Goal: Communication & Community: Answer question/provide support

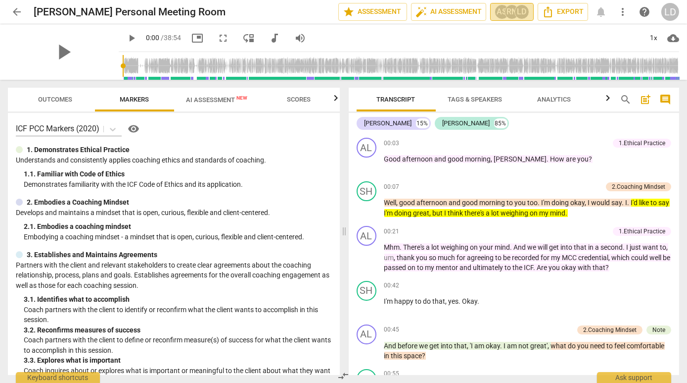
click at [520, 9] on div "LD" at bounding box center [522, 11] width 15 height 15
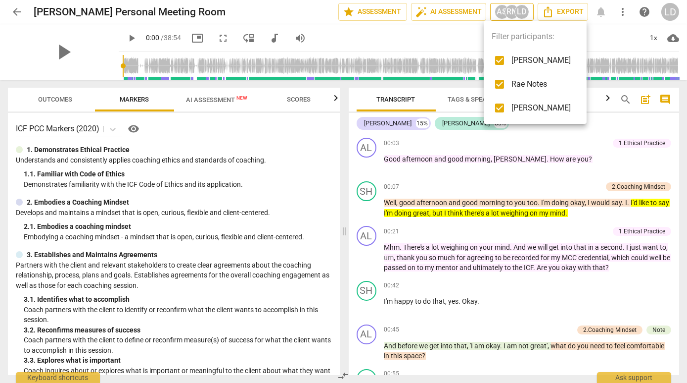
click at [520, 9] on div at bounding box center [343, 191] width 687 height 383
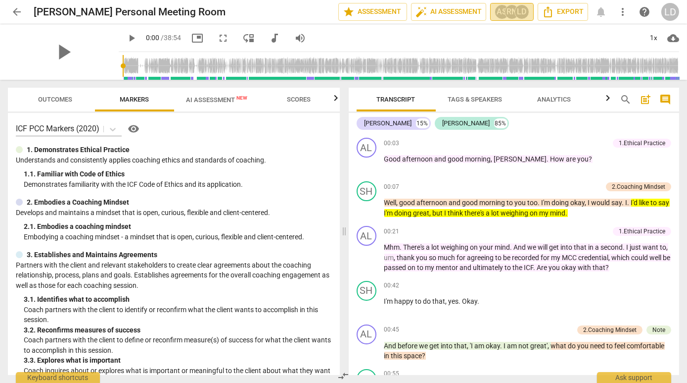
click at [505, 10] on div "RN" at bounding box center [512, 11] width 15 height 15
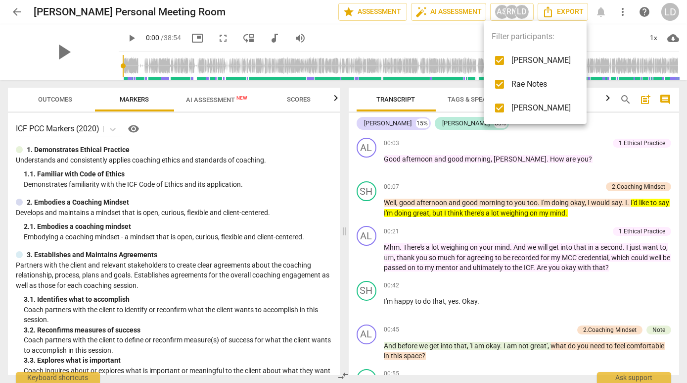
click at [498, 83] on input "checkbox" at bounding box center [500, 84] width 24 height 24
checkbox input "false"
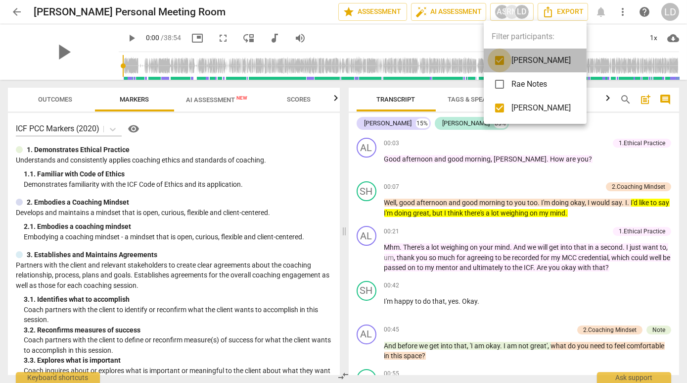
click at [495, 58] on input "checkbox" at bounding box center [500, 60] width 24 height 24
checkbox input "false"
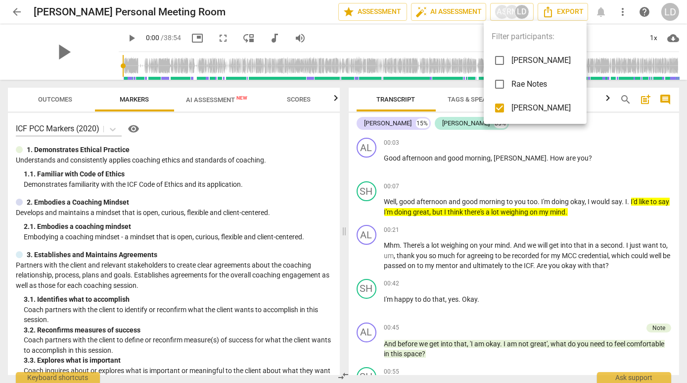
click at [494, 241] on div at bounding box center [343, 191] width 687 height 383
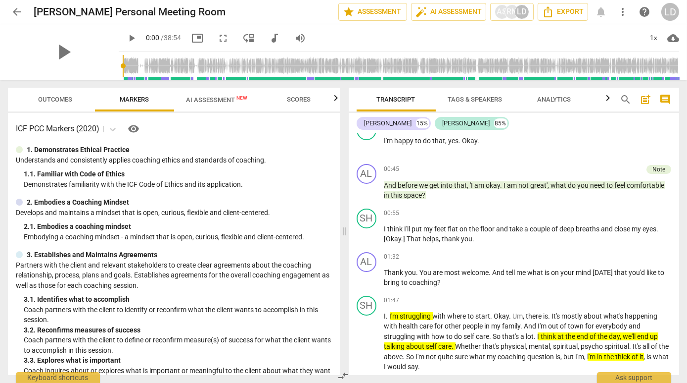
scroll to position [158, 0]
click at [658, 174] on div "Note" at bounding box center [659, 169] width 13 height 9
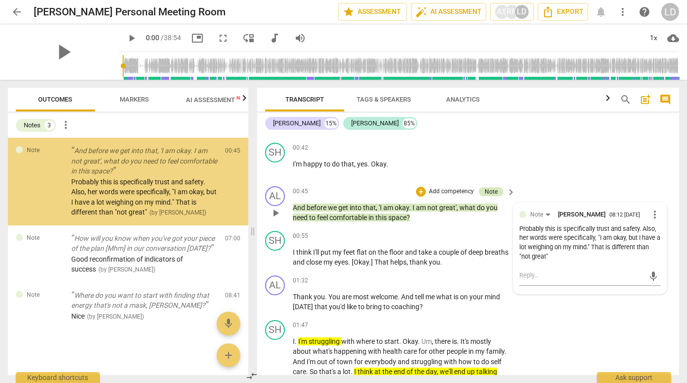
scroll to position [166, 0]
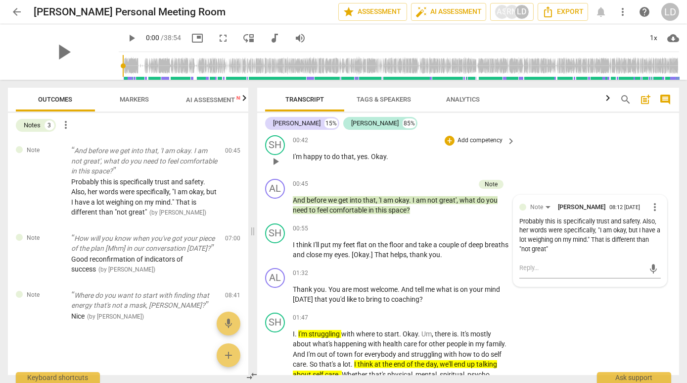
click at [611, 175] on div "SH play_arrow pause 00:42 + Add competency keyboard_arrow_right I'm happy to do…" at bounding box center [468, 153] width 422 height 44
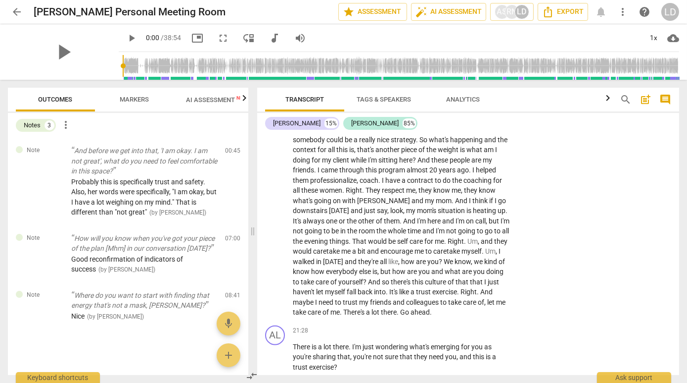
scroll to position [2646, 0]
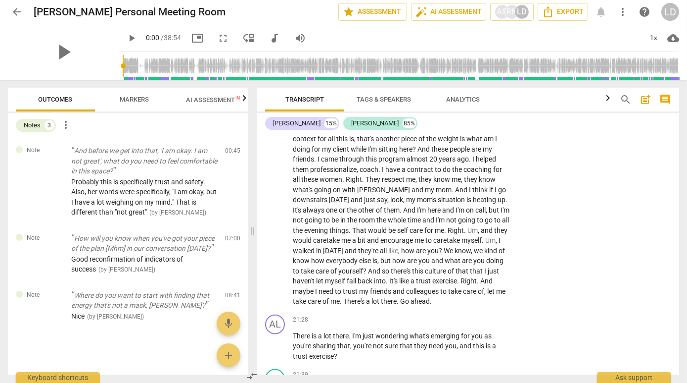
drag, startPoint x: 295, startPoint y: 182, endPoint x: 410, endPoint y: 179, distance: 114.8
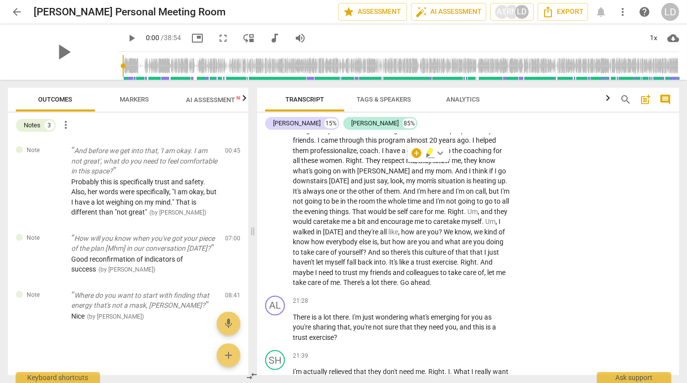
scroll to position [2665, 0]
click at [223, 98] on span "AI Assessment New" at bounding box center [216, 99] width 61 height 7
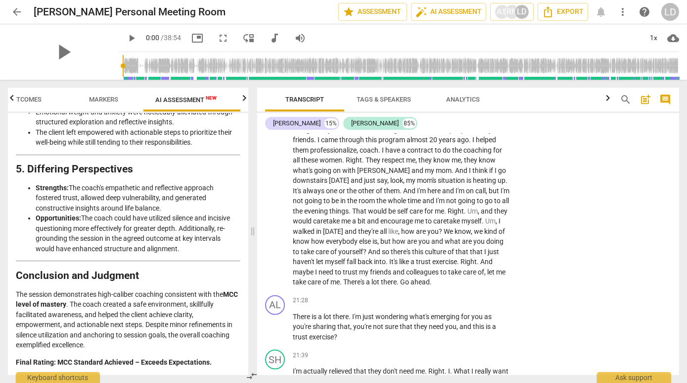
scroll to position [3533, 0]
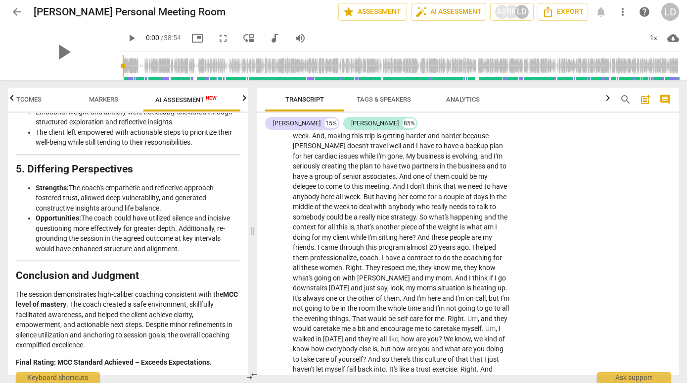
scroll to position [2557, 0]
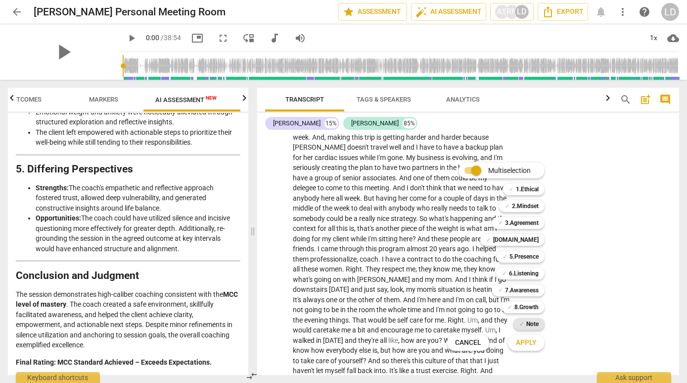
click at [537, 322] on b "Note" at bounding box center [533, 324] width 12 height 12
click at [533, 339] on span "Apply" at bounding box center [526, 343] width 21 height 10
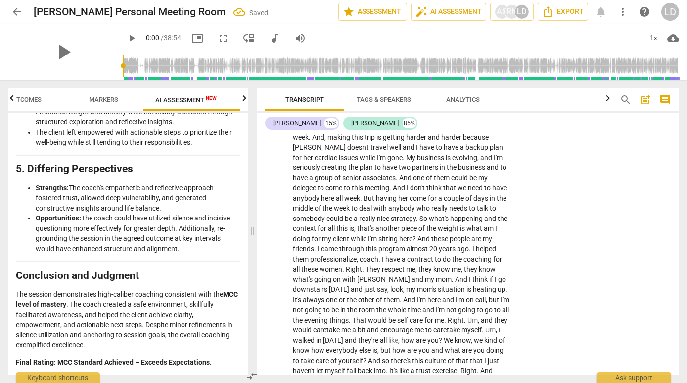
type textarea "I"
type textarea "I l"
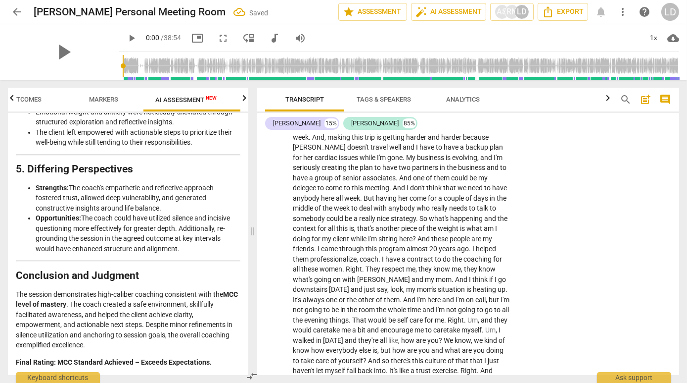
type textarea "I li"
type textarea "I lik"
type textarea "I like"
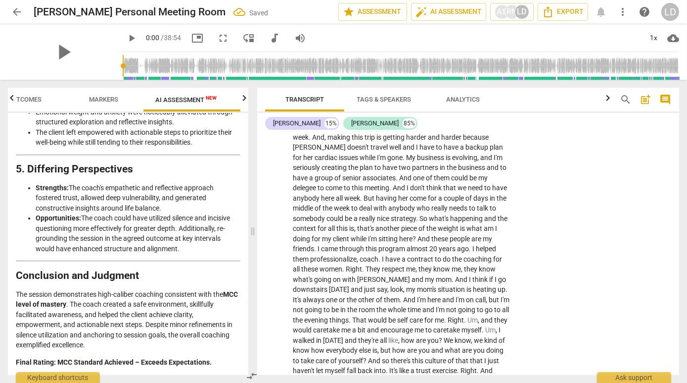
type textarea "I like t"
type textarea "I like th"
type textarea "I like the"
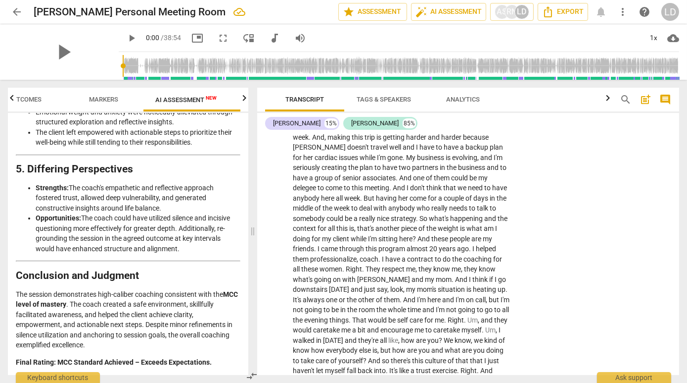
type textarea "I like the"
type textarea "I like the s"
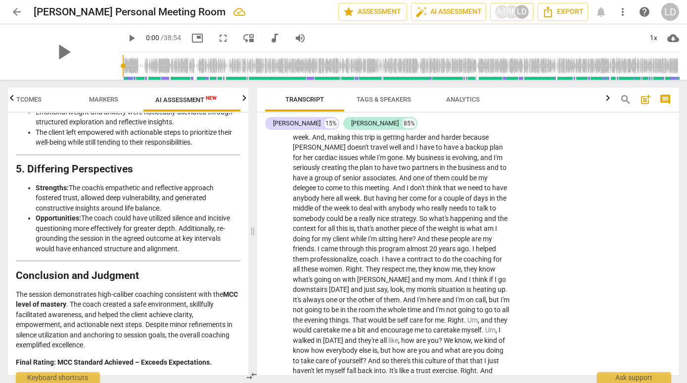
type textarea "I like the si"
type textarea "I like the sim"
type textarea "I like the simp"
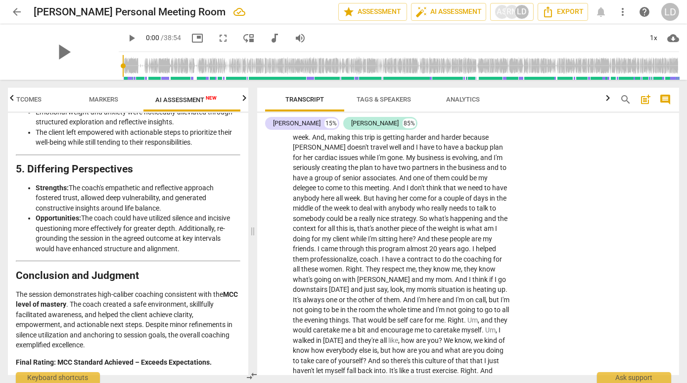
type textarea "I like the simp"
type textarea "I like the simpl"
type textarea "I like the simple"
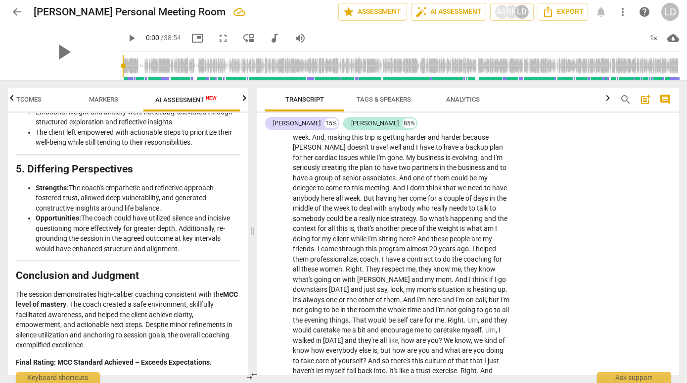
type textarea "I like the simple"
type textarea "I like the simple q"
type textarea "I like the simple qe"
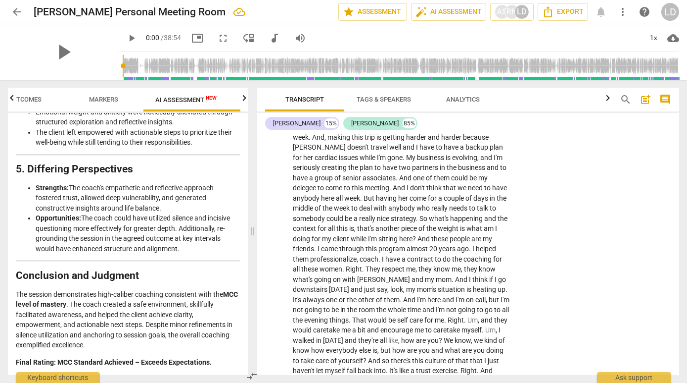
type textarea "I like the simple qe"
type textarea "I like the simple q"
type textarea "I like the simple qu"
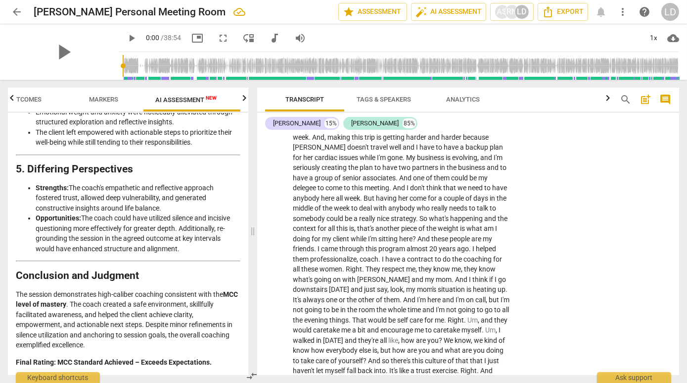
type textarea "I like the simple que"
type textarea "I like the simple ques"
type textarea "I like the simple quest"
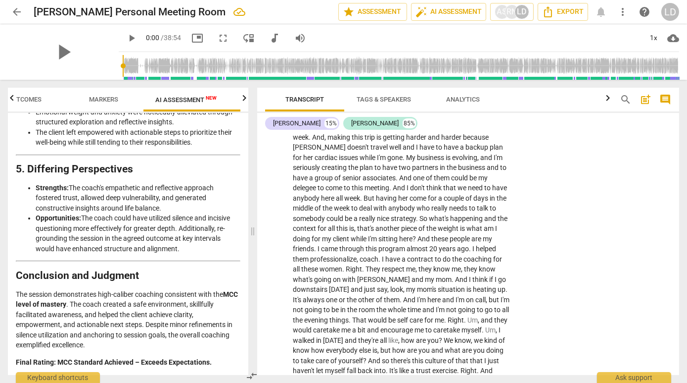
type textarea "I like the simple quest"
type textarea "I like the simple questi"
type textarea "I like the simple questio"
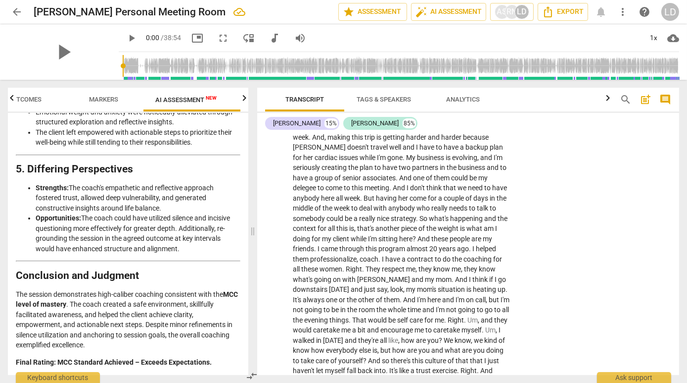
type textarea "I like the simple question"
type textarea "I like the simple question."
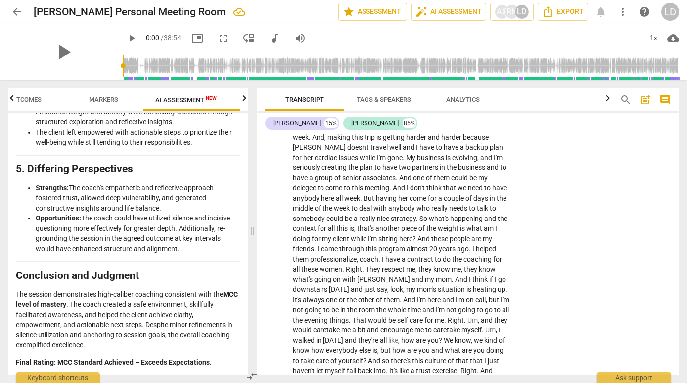
type textarea "I like the simple question."
type textarea "I like the simple question. C"
type textarea "I like the simple question. CP"
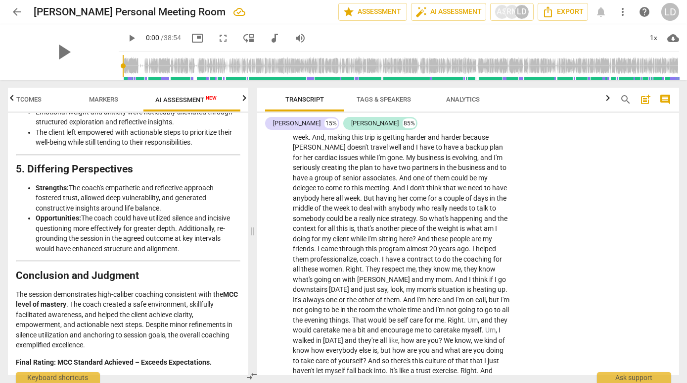
type textarea "I like the simple question. CP:"
type textarea "I like the simple question. CP: I"
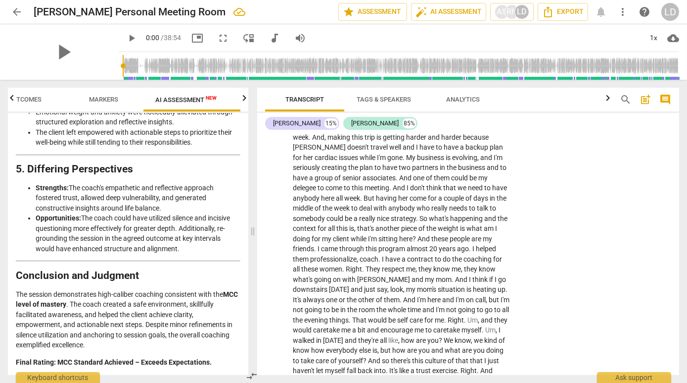
type textarea "I like the simple question. CP: I"
type textarea "I like the simple question. CP: Is"
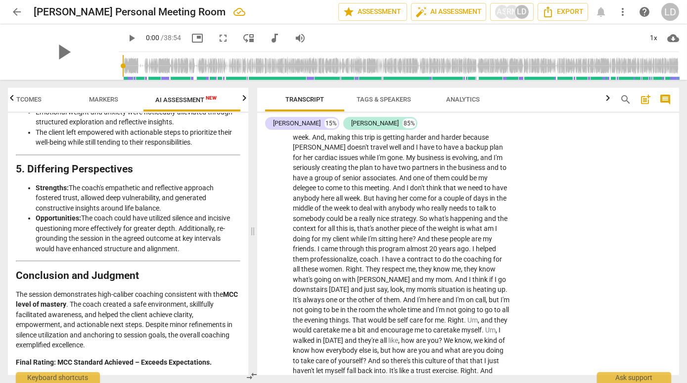
type textarea "I like the simple question. CP: Is t"
type textarea "I like the simple question. CP: Is th"
type textarea "I like the simple question. CP: Is tha"
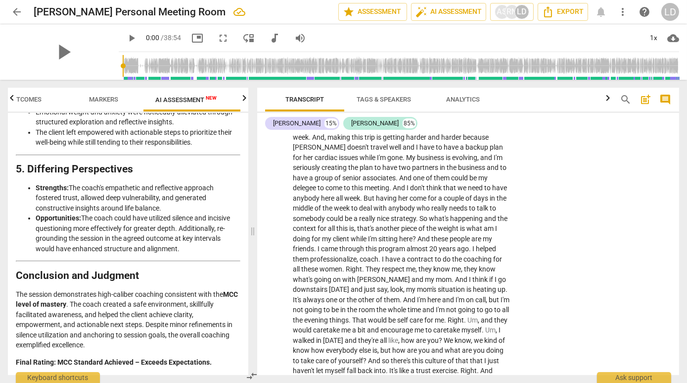
type textarea "I like the simple question. CP: Is tha"
type textarea "I like the simple question. CP: Is that"
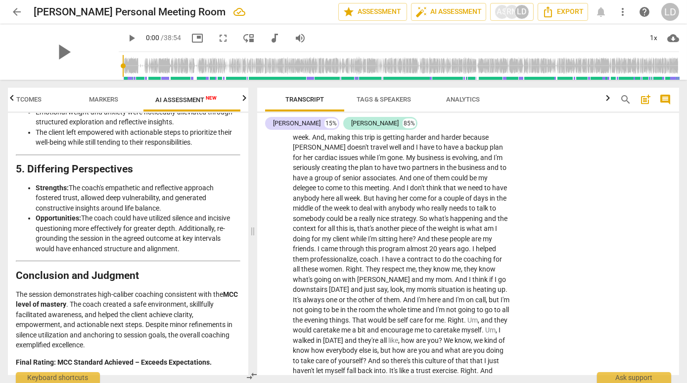
type textarea "I like the simple question. CP: Is that"
type textarea "I like the simple question. CP: Is that w"
type textarea "I like the simple question. CP: Is that wa"
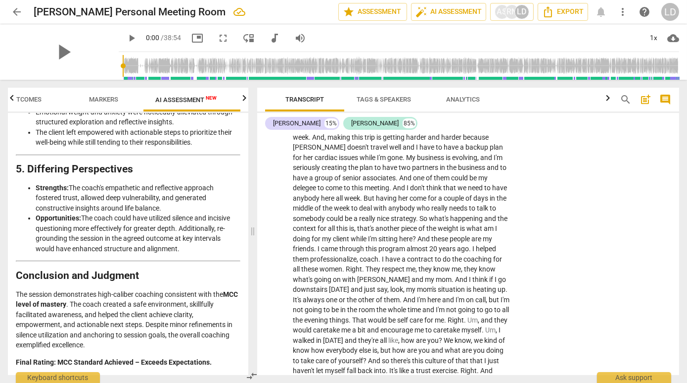
type textarea "I like the simple question. CP: Is that wan"
type textarea "I like the simple question. CP: Is that wa"
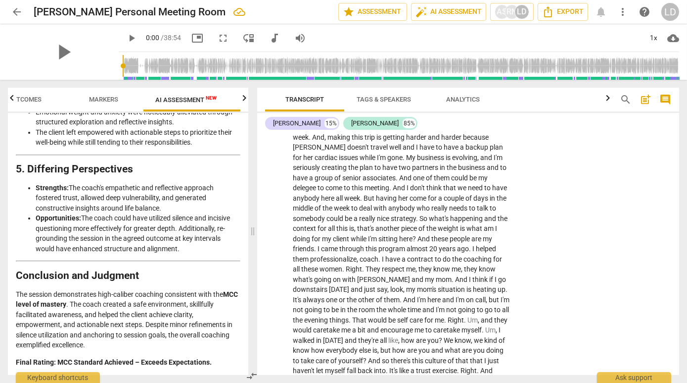
scroll to position [10, 0]
type textarea "I like the simple question. CP: Is that w"
type textarea "I like the simple question. CP: Is that wh"
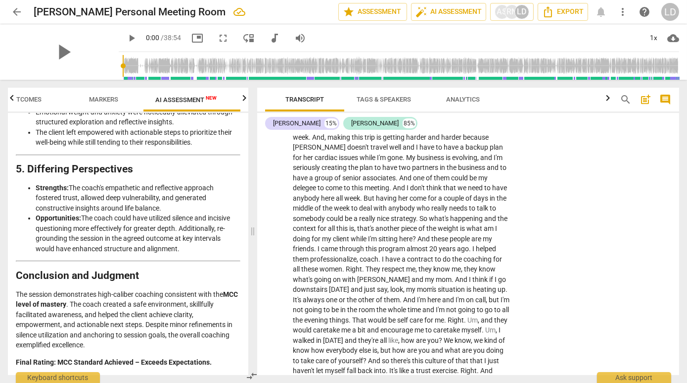
type textarea "I like the simple question. CP: Is that wha"
type textarea "I like the simple question. CP: Is that what"
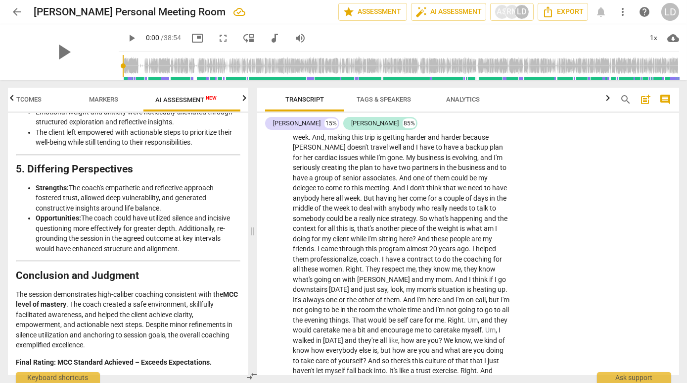
type textarea "I like the simple question. CP: Is that what"
type textarea "I like the simple question. CP: Is that what w"
type textarea "I like the simple question. CP: Is that what we"
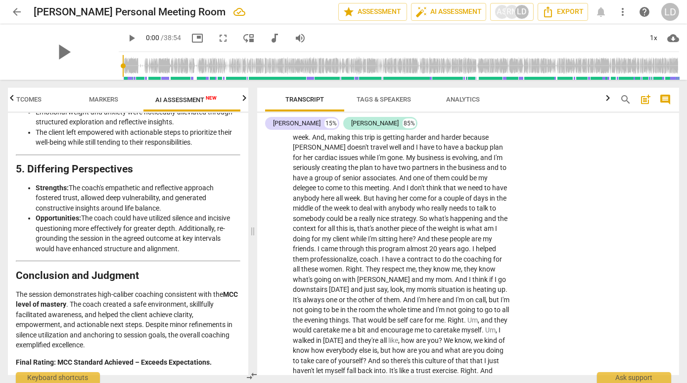
type textarea "I like the simple question. CP: Is that what we"
type textarea "I like the simple question. CP: Is that what we a"
type textarea "I like the simple question. CP: Is that what we ar"
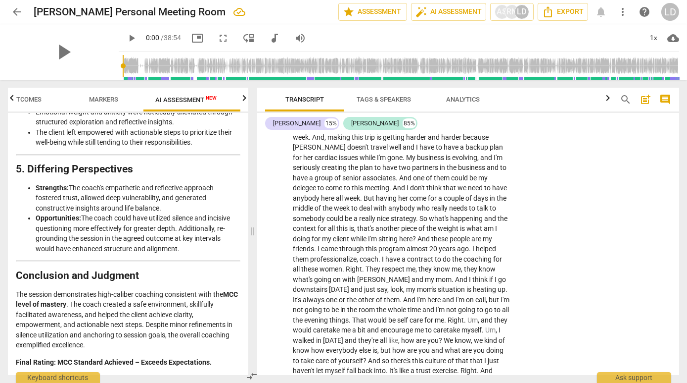
type textarea "I like the simple question. CP: Is that what we are"
type textarea "I like the simple question. CP: Is that what we are m"
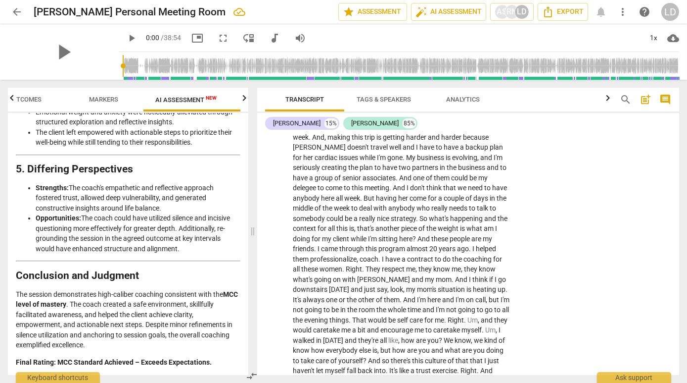
type textarea "I like the simple question. CP: Is that what we are m"
type textarea "I like the simple question. CP: Is that what we are mo"
type textarea "I like the simple question. CP: Is that what we are mov"
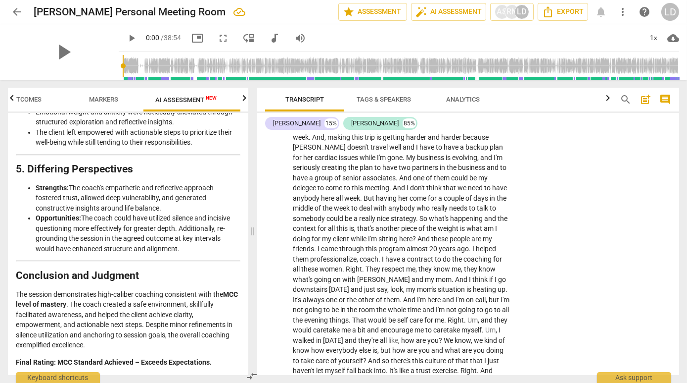
type textarea "I like the simple question. CP: Is that what we are movi"
type textarea "I like the simple question. CP: Is that what we are movin"
type textarea "I like the simple question. CP: Is that what we are moving"
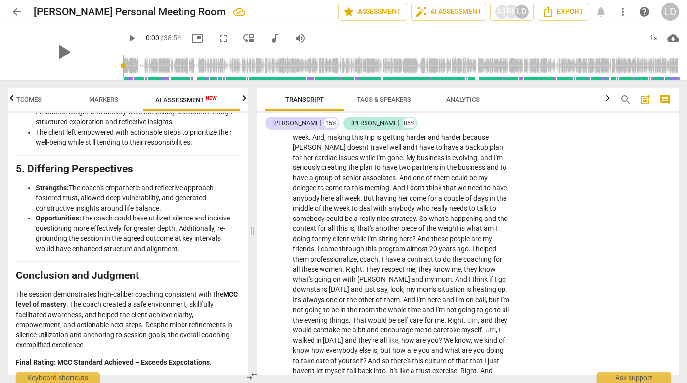
type textarea "I like the simple question. CP: Is that what we are moving"
type textarea "I like the simple question. CP: Is that what we are moving t"
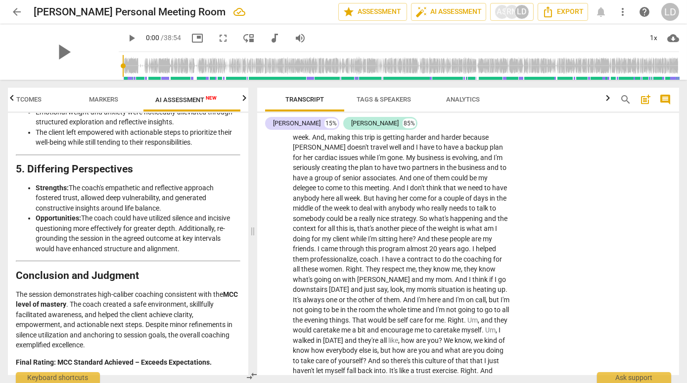
type textarea "I like the simple question. CP: Is that what we are moving to"
type textarea "I like the simple question. CP: Is that what we are moving tow"
type textarea "I like the simple question. CP: Is that what we are moving towa"
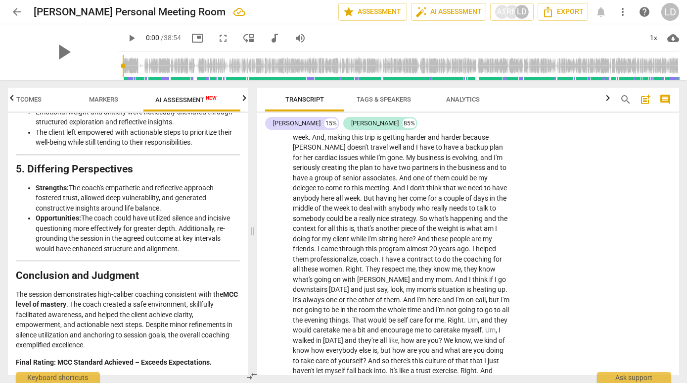
type textarea "I like the simple question. CP: Is that what we are moving towa"
type textarea "I like the simple question. CP: Is that what we are moving towar"
type textarea "I like the simple question. CP: Is that what we are moving toward"
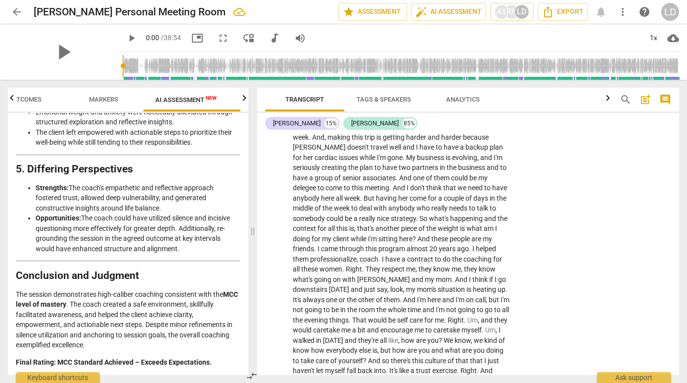
type textarea "I like the simple question. CP: Is that what we are moving towards"
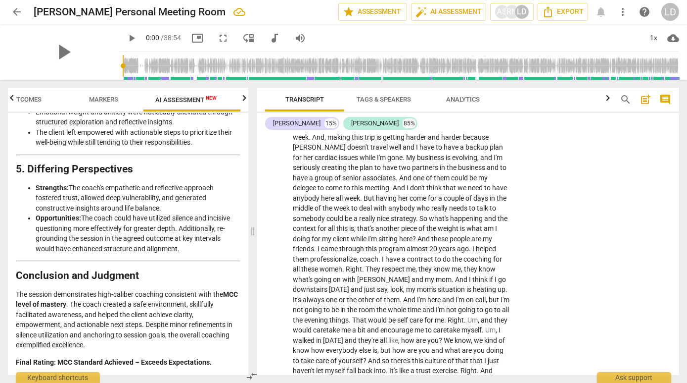
type textarea "I like the simple question. CP: Is that what we are moving towards"
type textarea "I like the simple question. CP: Is that what we are moving towards,"
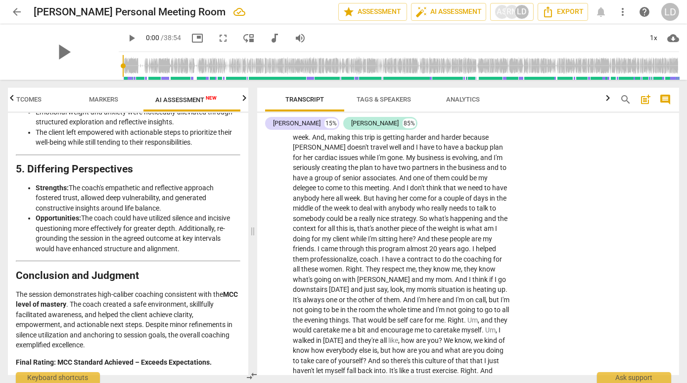
type textarea "I like the simple question. CP: Is that what we are moving towards, a"
type textarea "I like the simple question. CP: Is that what we are moving towards, an"
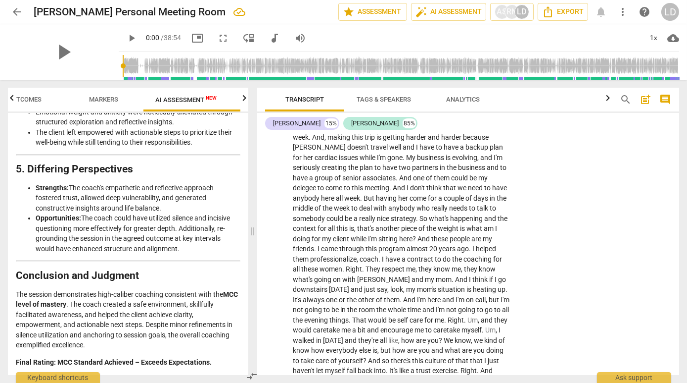
type textarea "I like the simple question. CP: Is that what we are moving towards, an"
type textarea "I like the simple question. CP: Is that what we are moving towards, an a"
type textarea "I like the simple question. CP: Is that what we are moving towards, an an"
type textarea "I like the simple question. CP: Is that what we are moving towards, an ant"
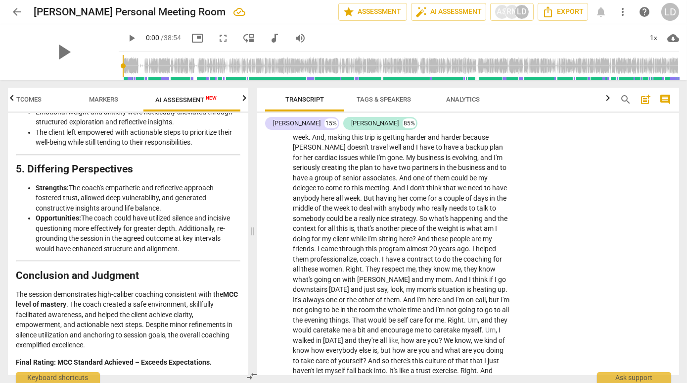
type textarea "I like the simple question. CP: Is that what we are moving towards, an ant"
type textarea "I like the simple question. CP: Is that what we are moving towards, an anti"
type textarea "I like the simple question. CP: Is that what we are moving towards, an antid"
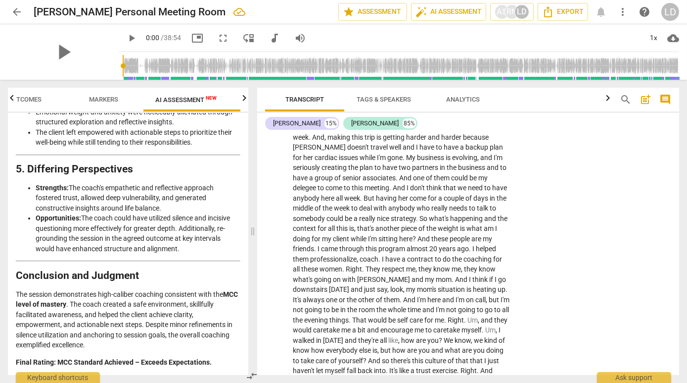
type textarea "I like the simple question. CP: Is that what we are moving towards, an antido"
type textarea "I like the simple question. CP: Is that what we are moving towards, an antidon"
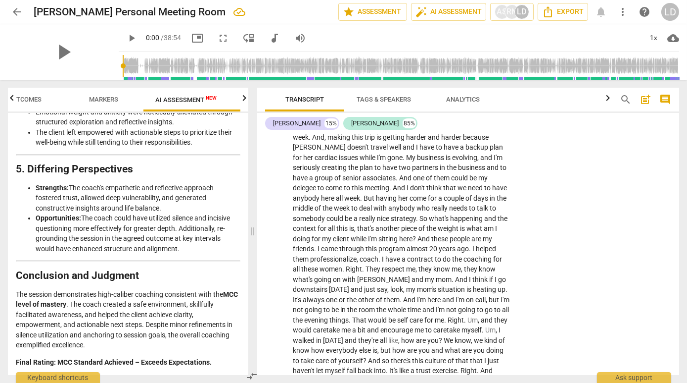
type textarea "I like the simple question. CP: Is that what we are moving towards, an antido"
type textarea "I like the simple question. CP: Is that what we are moving towards, an antidot"
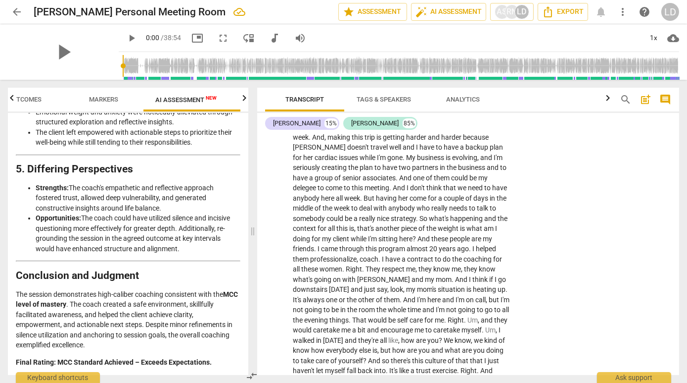
type textarea "I like the simple question. CP: Is that what we are moving towards, an antidote"
type textarea "I like the simple question. CP: Is that what we are moving towards, an antidote?"
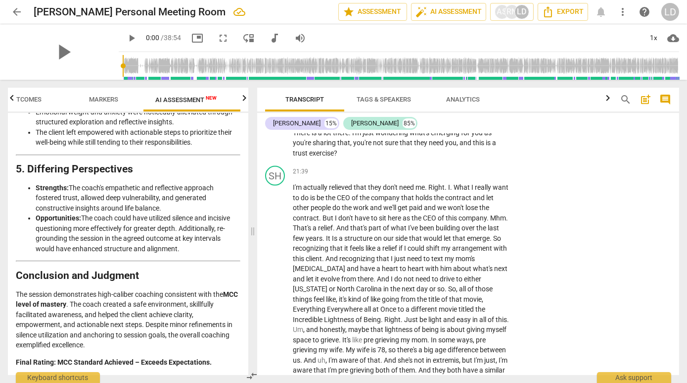
scroll to position [2850, 0]
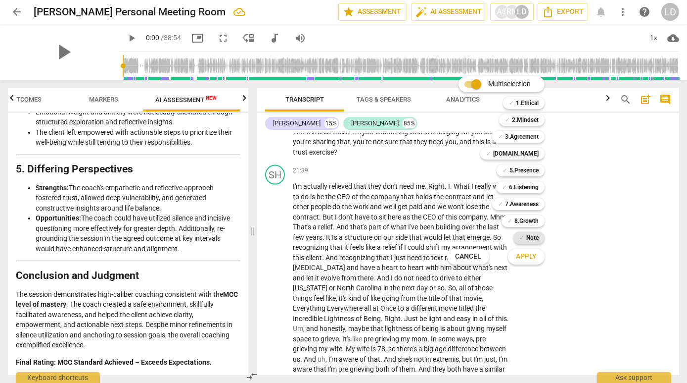
click at [539, 232] on b "Note" at bounding box center [533, 238] width 12 height 12
click at [537, 256] on span "Apply" at bounding box center [526, 256] width 21 height 10
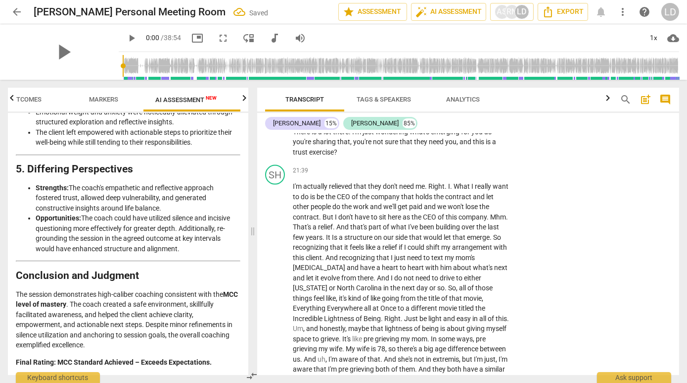
type textarea "N"
type textarea "Ni"
type textarea "Nic"
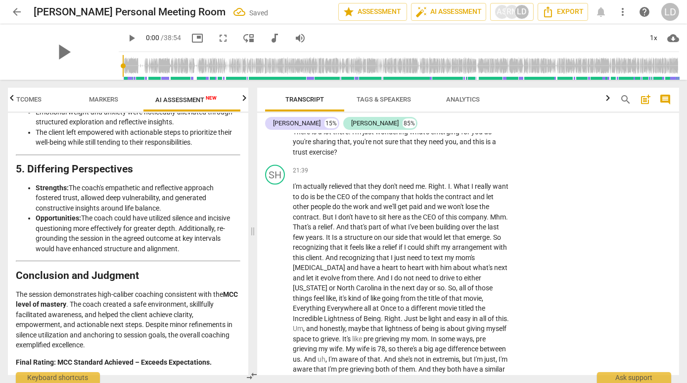
type textarea "Nic"
type textarea "Nice"
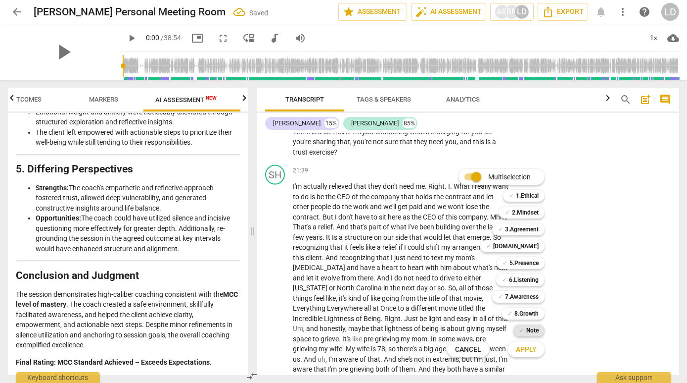
click at [539, 329] on b "Note" at bounding box center [533, 330] width 12 height 12
click at [535, 349] on span "Apply" at bounding box center [526, 349] width 21 height 10
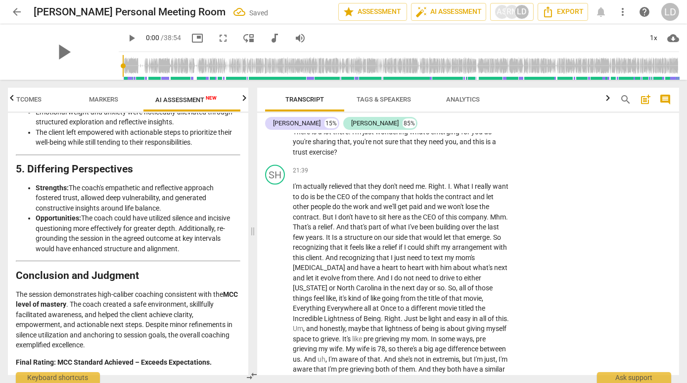
type textarea "N"
type textarea "Ni"
type textarea "Nic"
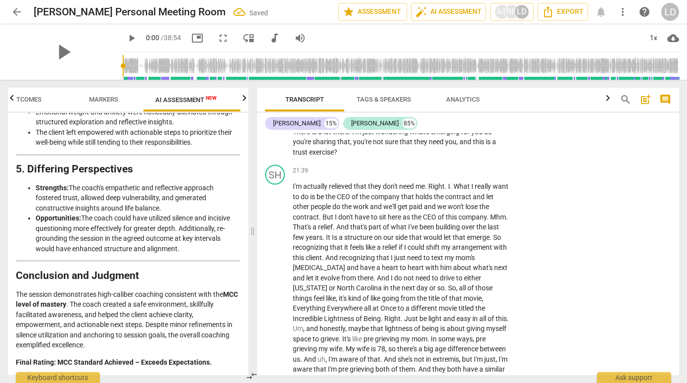
type textarea "Nic"
type textarea "Nice"
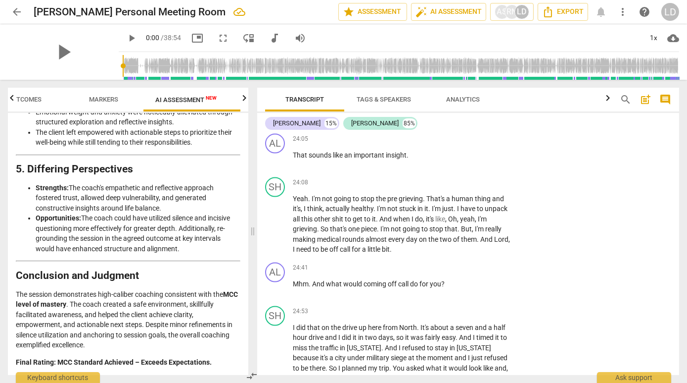
scroll to position [3230, 0]
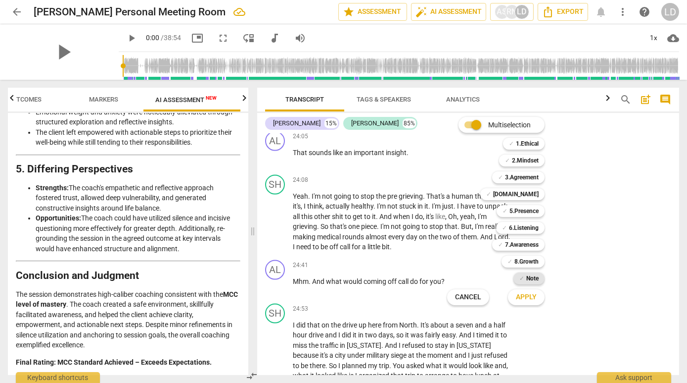
click at [539, 276] on b "Note" at bounding box center [533, 278] width 12 height 12
click at [540, 305] on button "Apply" at bounding box center [526, 297] width 37 height 18
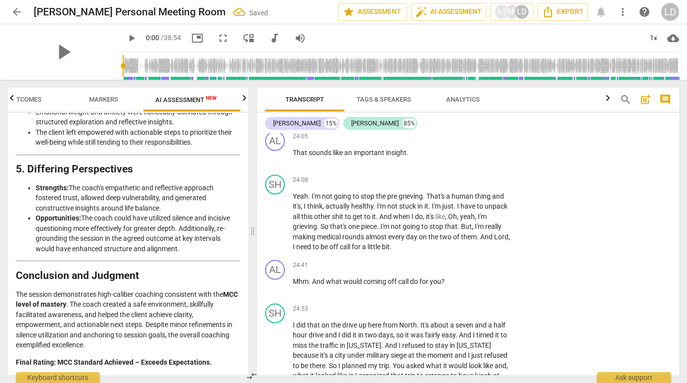
type textarea "y"
type textarea "ye"
type textarea "yes"
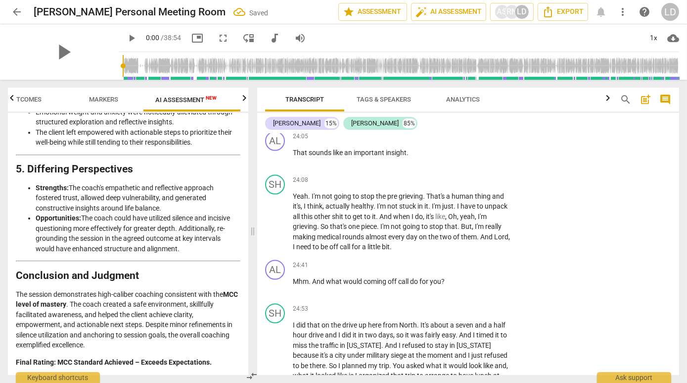
type textarea "yes"
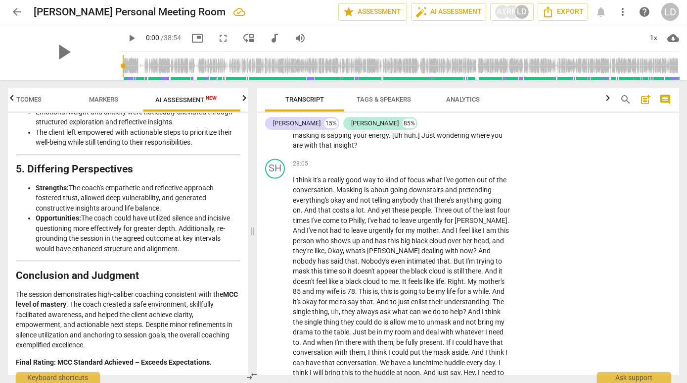
scroll to position [3816, 0]
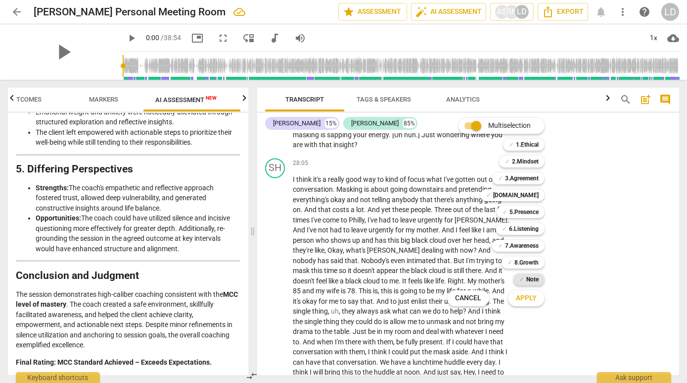
click at [539, 282] on b "Note" at bounding box center [533, 279] width 12 height 12
click at [537, 299] on span "Apply" at bounding box center [526, 298] width 21 height 10
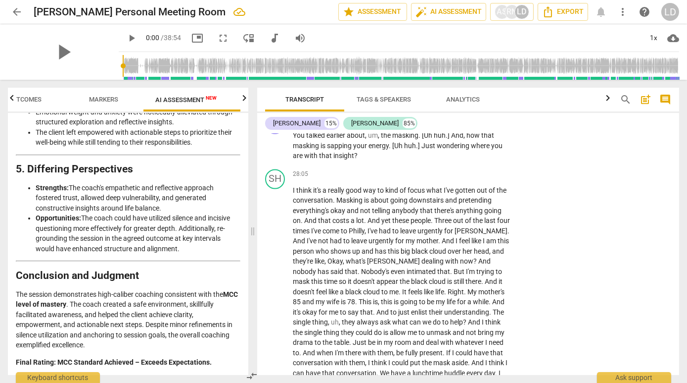
scroll to position [0, 0]
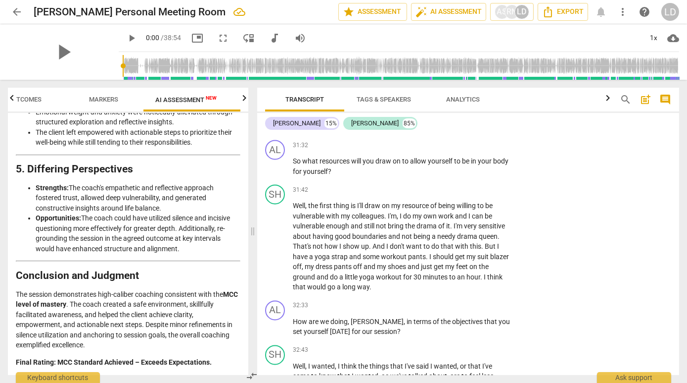
scroll to position [4263, 0]
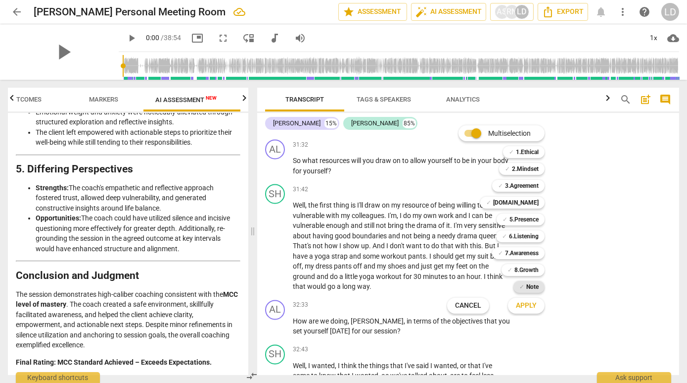
click at [525, 283] on span "✓" at bounding box center [522, 287] width 5 height 12
click at [537, 309] on span "Apply" at bounding box center [526, 305] width 21 height 10
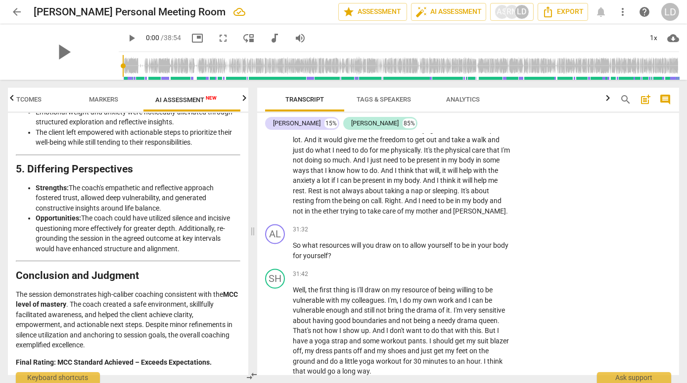
scroll to position [4180, 0]
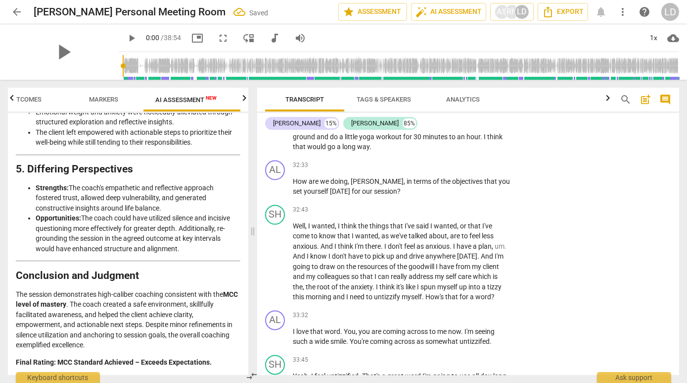
scroll to position [4404, 0]
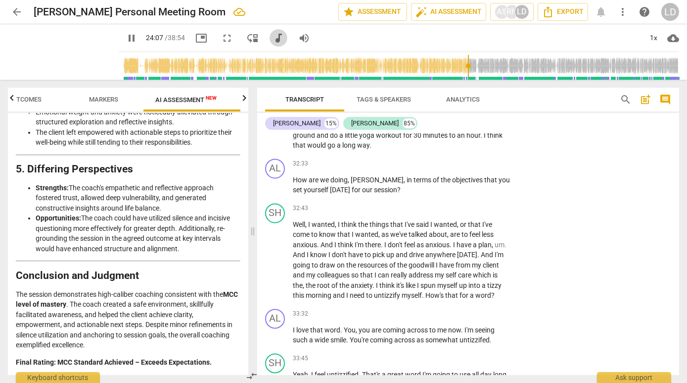
click at [281, 36] on span "audiotrack" at bounding box center [279, 38] width 12 height 12
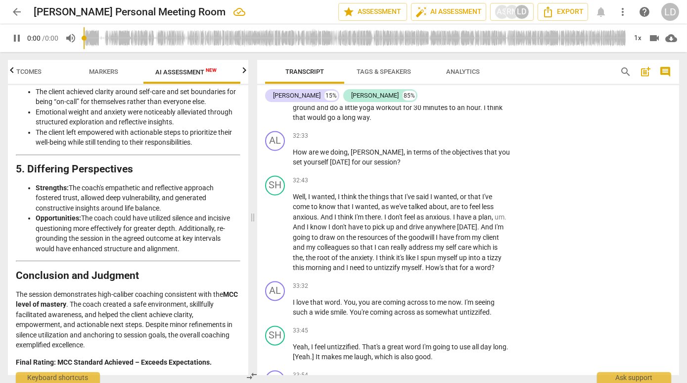
scroll to position [3506, 0]
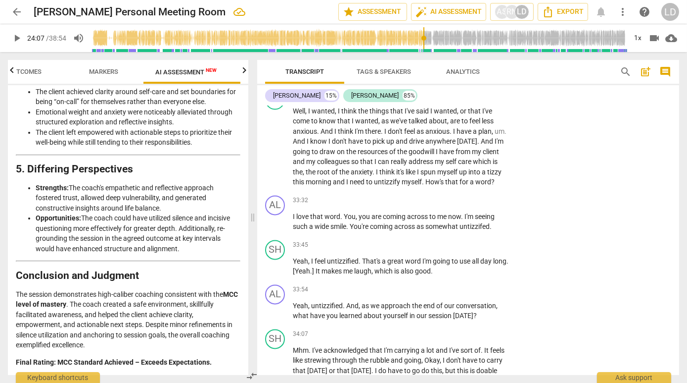
scroll to position [4491, 0]
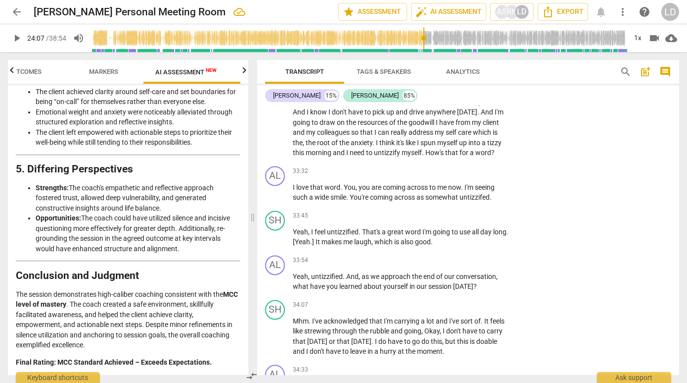
scroll to position [4525, 0]
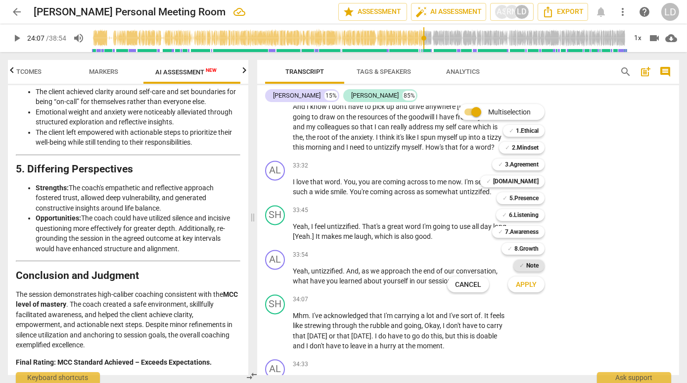
click at [525, 264] on span "✓" at bounding box center [522, 265] width 5 height 12
click at [533, 277] on button "Apply" at bounding box center [526, 284] width 37 height 18
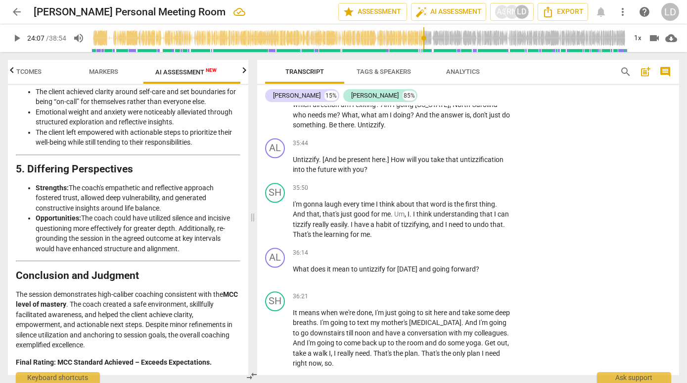
scroll to position [4917, 0]
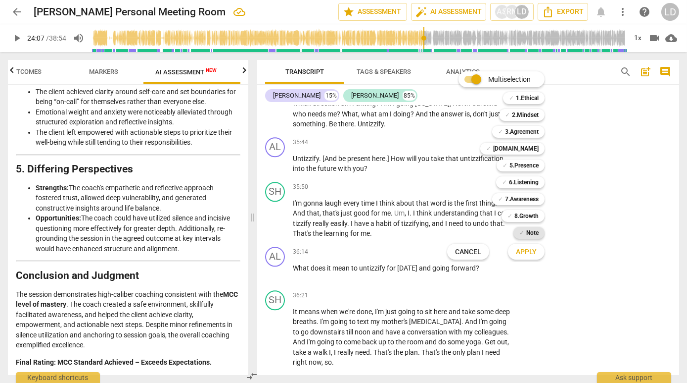
click at [536, 236] on div "✓ Note" at bounding box center [529, 233] width 31 height 12
click at [535, 255] on span "Apply" at bounding box center [526, 252] width 21 height 10
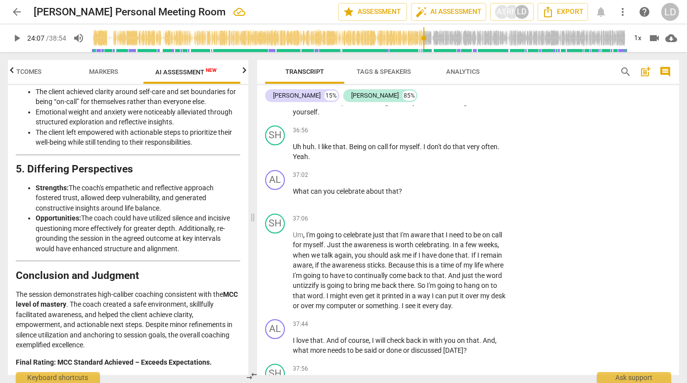
scroll to position [5199, 0]
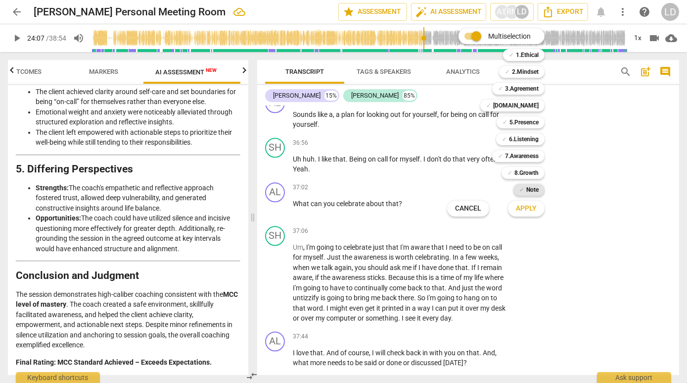
click at [525, 186] on span "✓" at bounding box center [522, 190] width 5 height 12
click at [534, 204] on span "Apply" at bounding box center [526, 208] width 21 height 10
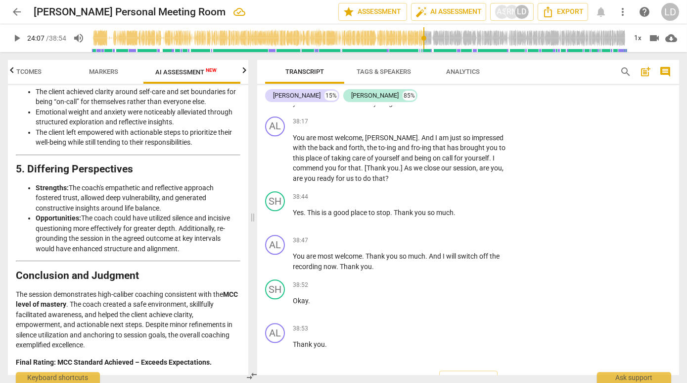
scroll to position [5523, 0]
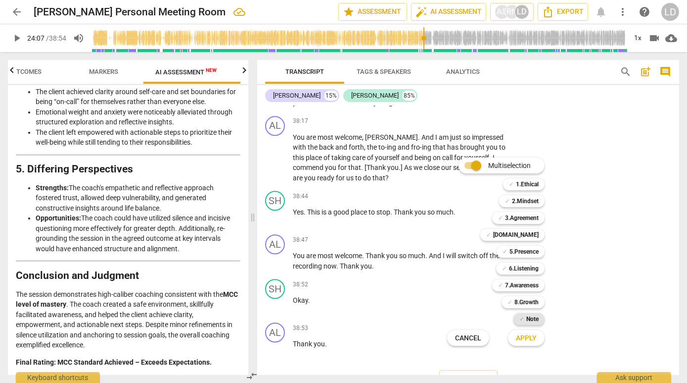
click at [536, 315] on div "✓ Note" at bounding box center [529, 319] width 31 height 12
click at [533, 343] on span "Apply" at bounding box center [526, 338] width 21 height 10
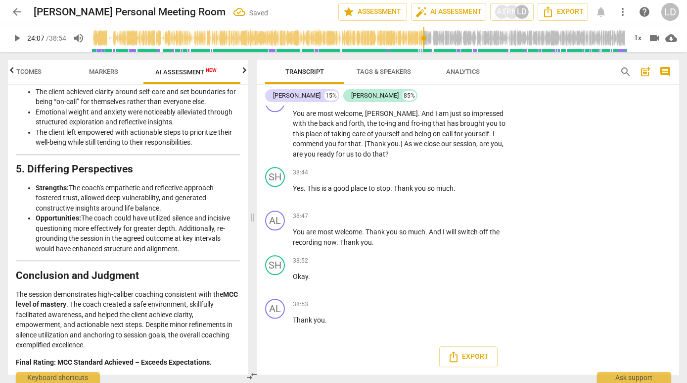
scroll to position [5788, 0]
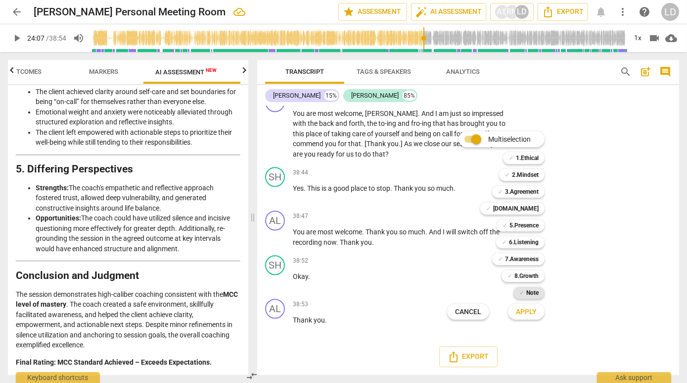
click at [539, 290] on b "Note" at bounding box center [533, 293] width 12 height 12
click at [537, 308] on span "Apply" at bounding box center [526, 312] width 21 height 10
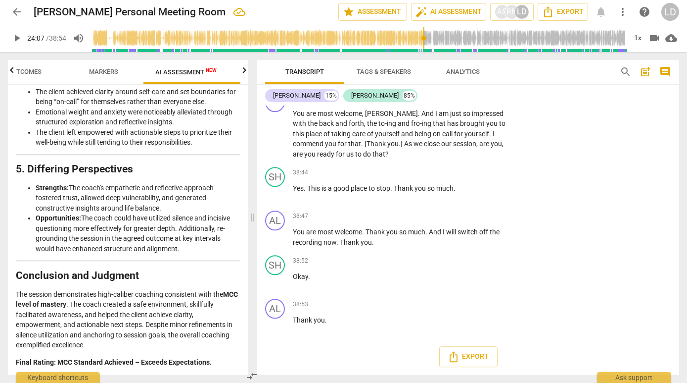
scroll to position [5828, 0]
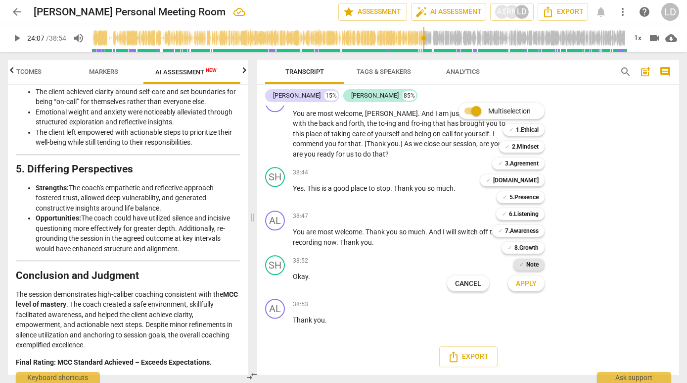
click at [538, 263] on b "Note" at bounding box center [533, 264] width 12 height 12
click at [535, 279] on span "Apply" at bounding box center [526, 284] width 21 height 10
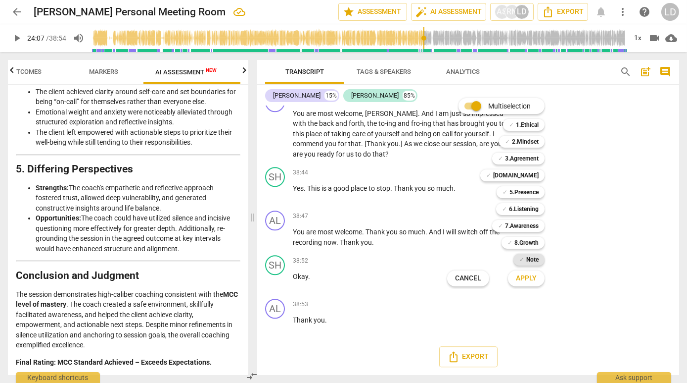
click at [525, 255] on span "✓" at bounding box center [522, 259] width 5 height 12
click at [537, 277] on span "Apply" at bounding box center [526, 278] width 21 height 10
